Goal: Check status: Check status

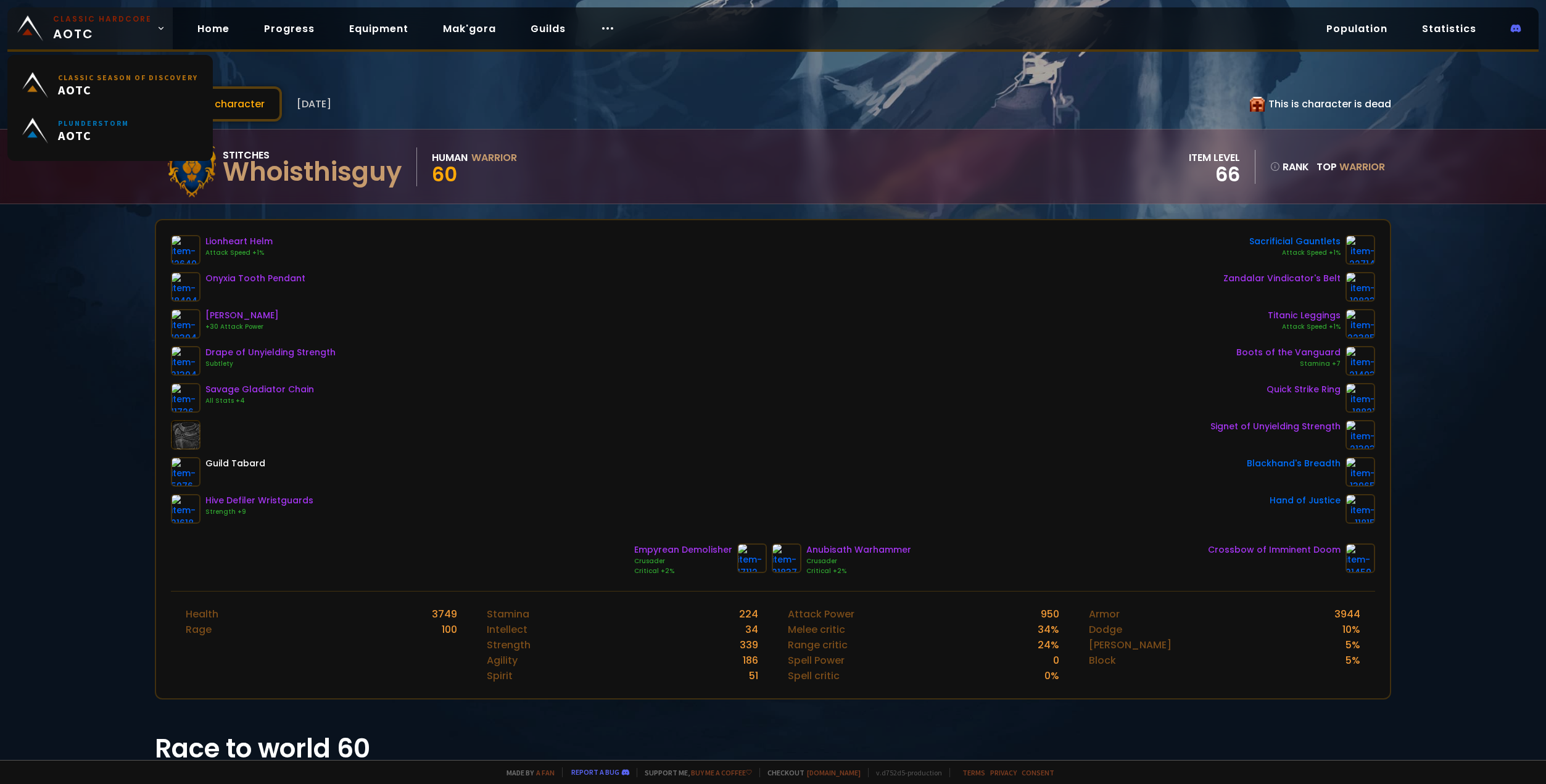
click at [108, 30] on span "Classic Hardcore AOTC" at bounding box center [102, 28] width 99 height 30
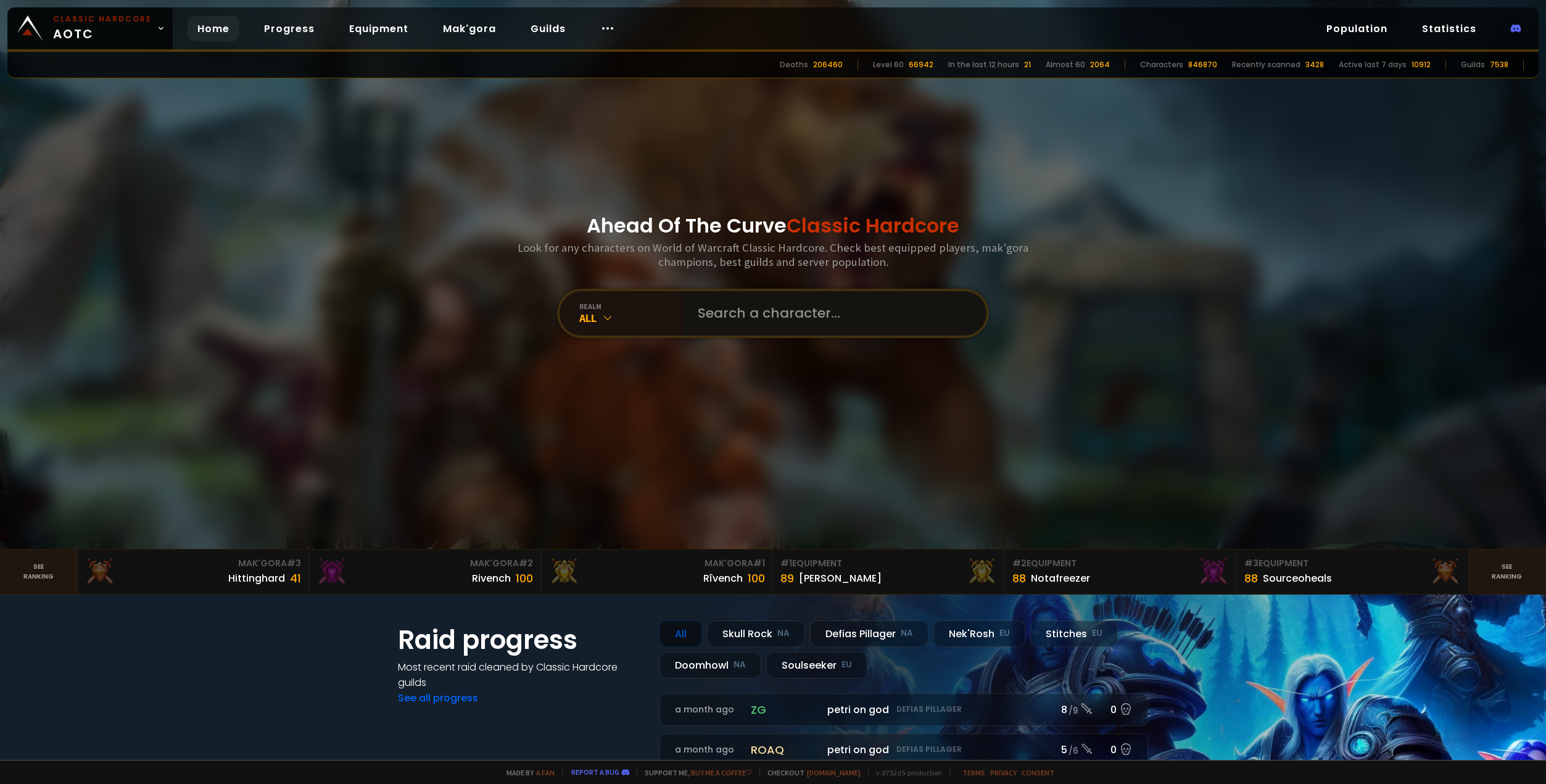
click at [732, 327] on input "text" at bounding box center [831, 313] width 282 height 44
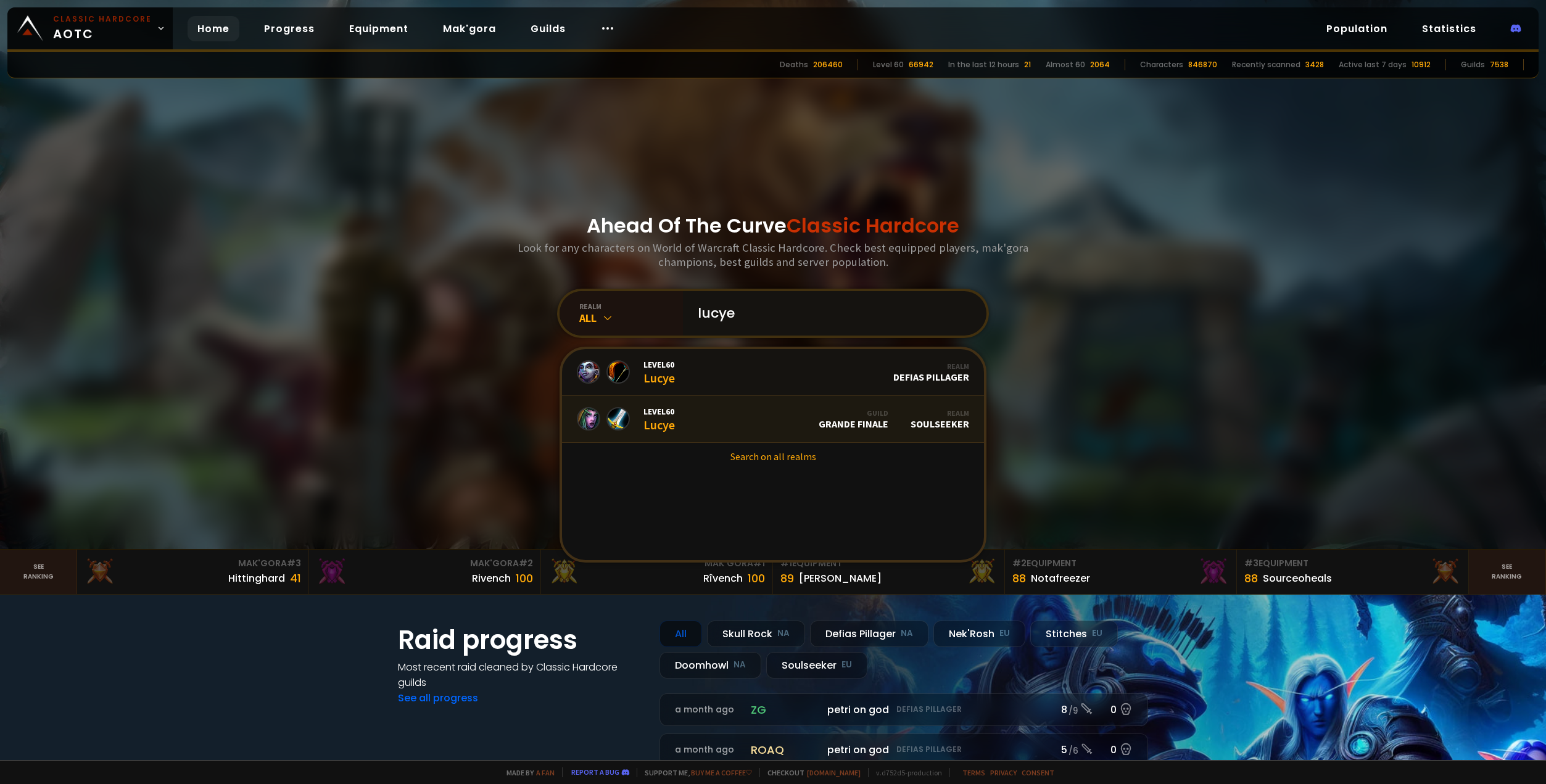
type input "lucye"
click at [766, 415] on link "Level 60 Lucye Guild Grande Finale Realm Soulseeker" at bounding box center [773, 419] width 422 height 47
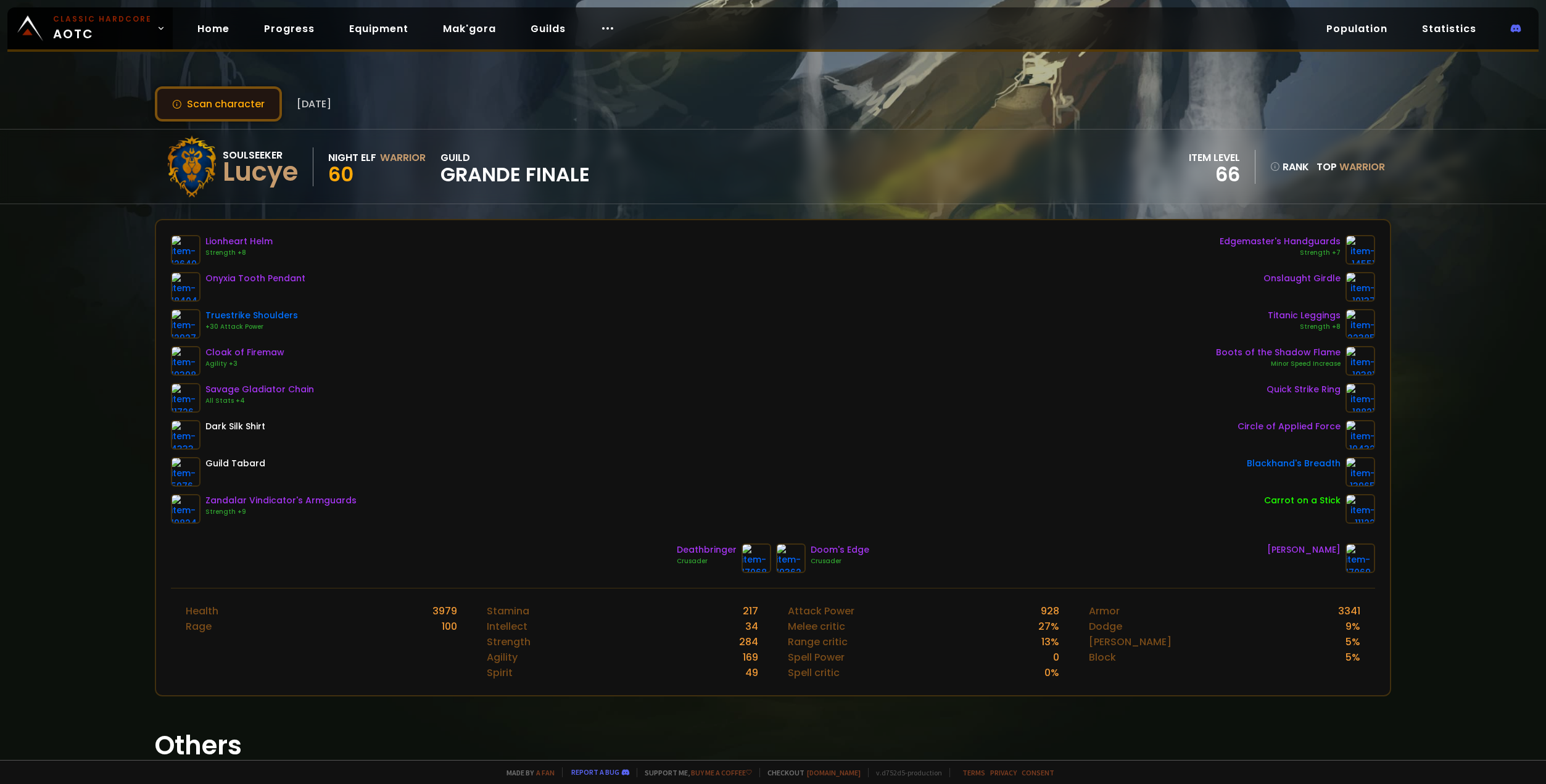
click at [247, 96] on button "Scan character" at bounding box center [218, 104] width 127 height 35
